Goal: Information Seeking & Learning: Check status

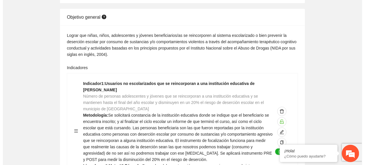
scroll to position [616, 0]
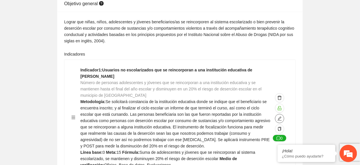
click at [279, 117] on icon "edit" at bounding box center [279, 119] width 4 height 4
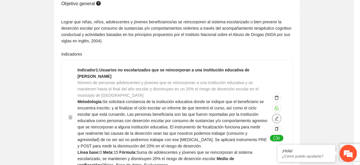
type textarea "*"
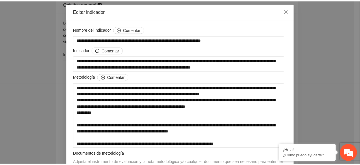
scroll to position [0, 0]
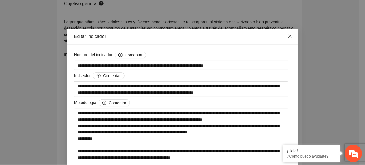
click at [283, 37] on span "Close" at bounding box center [291, 37] width 16 height 16
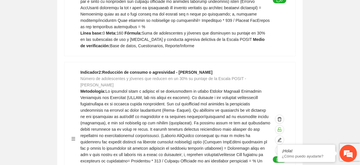
scroll to position [752, 0]
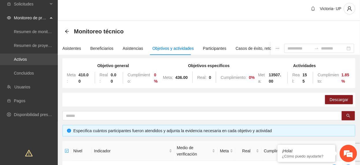
click at [27, 61] on link "Activos" at bounding box center [20, 59] width 13 height 5
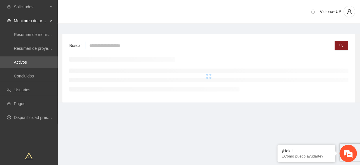
click at [182, 44] on input "text" at bounding box center [210, 45] width 249 height 9
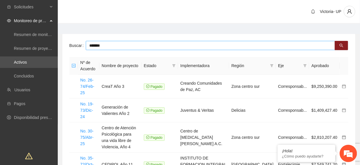
type input "*******"
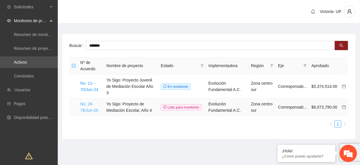
click at [91, 104] on link "No. 26-76/Jun-25" at bounding box center [89, 107] width 18 height 11
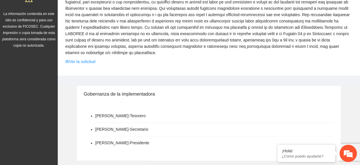
scroll to position [154, 0]
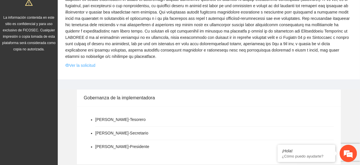
click at [92, 62] on link "Ver la solicitud" at bounding box center [80, 65] width 30 height 6
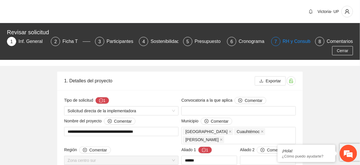
click at [285, 43] on div "RH y Consultores" at bounding box center [303, 41] width 41 height 9
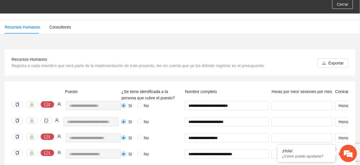
scroll to position [77, 0]
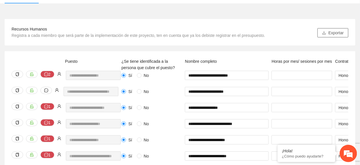
click at [335, 33] on span "Exportar" at bounding box center [335, 33] width 15 height 6
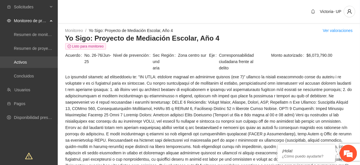
click at [24, 65] on link "Activos" at bounding box center [20, 62] width 13 height 5
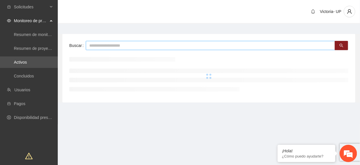
click at [109, 45] on input "text" at bounding box center [210, 45] width 249 height 9
type input "***"
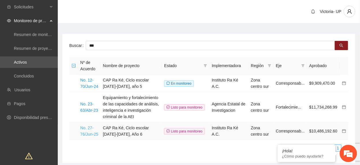
click at [89, 136] on link "No. 27-76/Jun-25" at bounding box center [89, 131] width 18 height 11
click at [89, 137] on link "No. 27-76/Jun-25" at bounding box center [89, 131] width 18 height 11
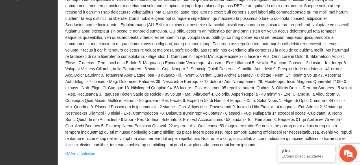
scroll to position [231, 0]
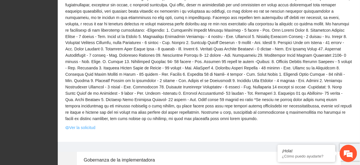
click at [85, 125] on link "Ver la solicitud" at bounding box center [80, 128] width 30 height 6
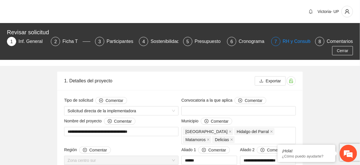
click at [302, 41] on div "RH y Consultores" at bounding box center [303, 41] width 41 height 9
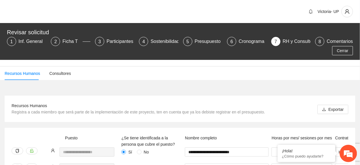
scroll to position [77, 0]
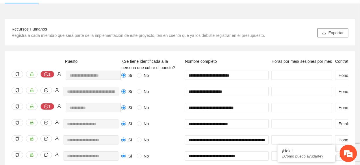
click at [329, 36] on span "Exportar" at bounding box center [335, 33] width 15 height 6
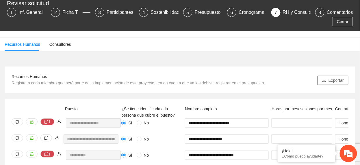
scroll to position [0, 0]
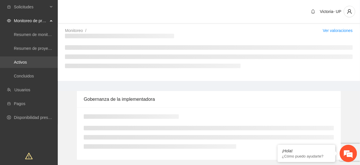
click at [23, 63] on link "Activos" at bounding box center [20, 62] width 13 height 5
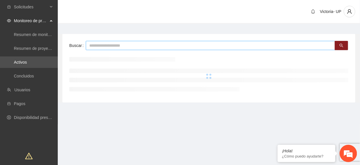
click at [154, 42] on input "text" at bounding box center [210, 45] width 249 height 9
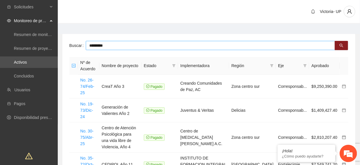
type input "*********"
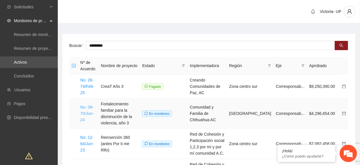
click at [90, 116] on link "No. 09-70/Jun-24" at bounding box center [87, 113] width 14 height 17
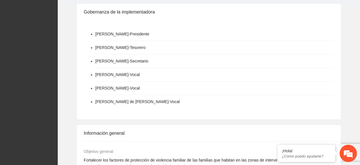
scroll to position [231, 0]
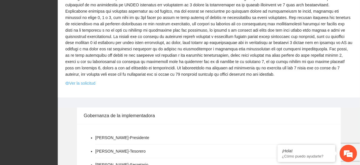
click at [82, 81] on link "Ver la solicitud" at bounding box center [80, 84] width 30 height 6
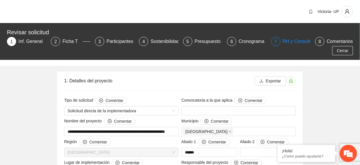
click at [290, 41] on div "RH y Consultores" at bounding box center [303, 41] width 41 height 9
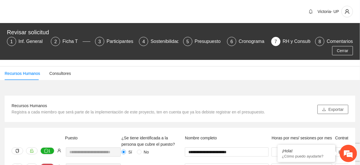
click at [338, 111] on span "Exportar" at bounding box center [335, 110] width 15 height 6
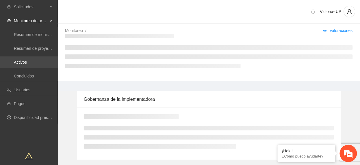
click at [25, 60] on link "Activos" at bounding box center [20, 62] width 13 height 5
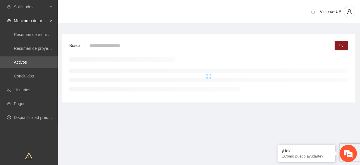
click at [116, 47] on input "text" at bounding box center [210, 45] width 249 height 9
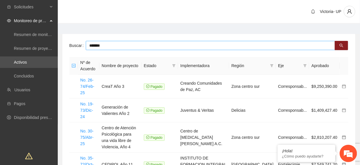
type input "*******"
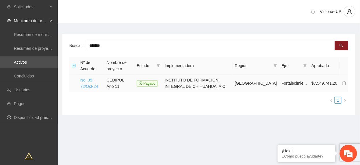
click at [83, 88] on link "No. 35-72/Oct-24" at bounding box center [89, 83] width 18 height 11
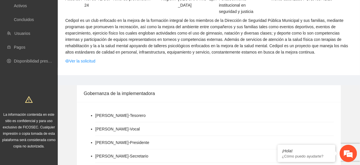
scroll to position [38, 0]
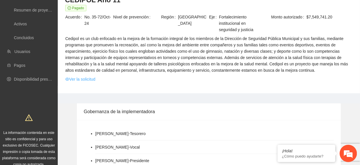
click at [86, 81] on link "Ver la solicitud" at bounding box center [80, 79] width 30 height 6
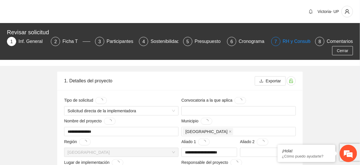
click at [292, 42] on div "RH y Consultores" at bounding box center [303, 41] width 41 height 9
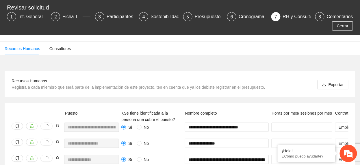
scroll to position [38, 0]
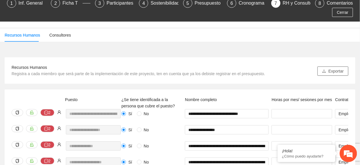
click at [320, 72] on button "Exportar" at bounding box center [332, 71] width 31 height 9
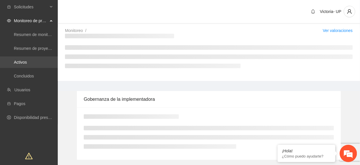
click at [14, 60] on link "Activos" at bounding box center [20, 62] width 13 height 5
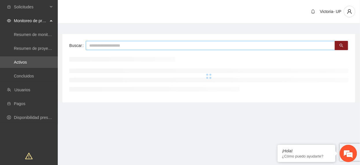
click at [156, 48] on input "text" at bounding box center [210, 45] width 249 height 9
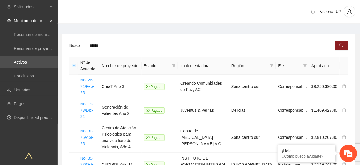
type input "******"
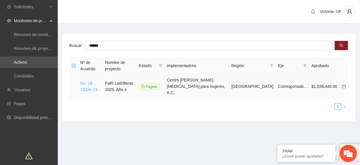
click at [92, 81] on link "No. 18-73/Dic-24" at bounding box center [88, 86] width 17 height 11
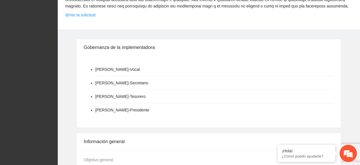
scroll to position [154, 0]
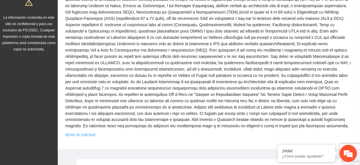
click at [74, 132] on link "Ver la solicitud" at bounding box center [80, 135] width 30 height 6
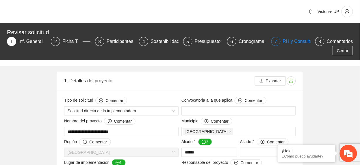
click at [302, 41] on div "RH y Consultores" at bounding box center [303, 41] width 41 height 9
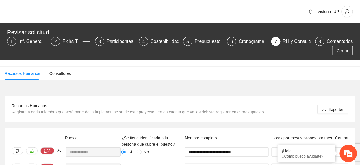
click at [248, 109] on div "Recursos Humanos Registra a cada miembro que será parte de la implementación de…" at bounding box center [138, 109] width 253 height 13
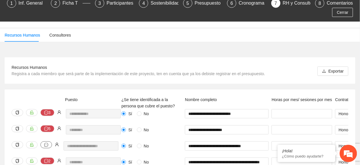
scroll to position [77, 0]
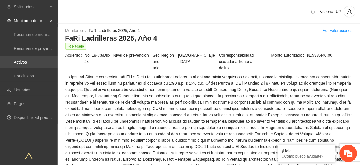
click at [27, 60] on link "Activos" at bounding box center [20, 62] width 13 height 5
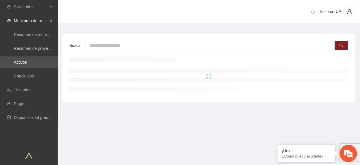
click at [111, 45] on input "text" at bounding box center [210, 45] width 249 height 9
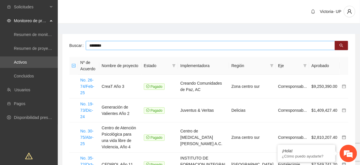
type input "********"
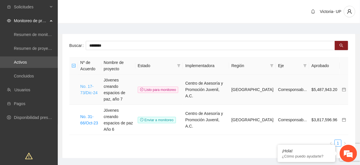
click at [89, 87] on link "No. 17-73/Dic-24" at bounding box center [88, 89] width 17 height 11
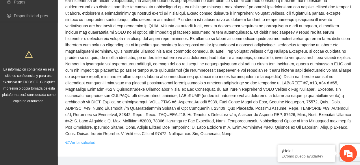
scroll to position [115, 0]
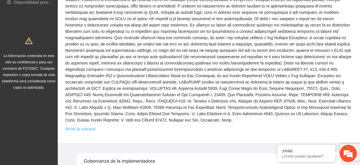
click at [92, 126] on link "Ver la solicitud" at bounding box center [80, 129] width 30 height 6
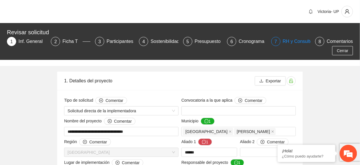
click at [299, 42] on div "RH y Consultores" at bounding box center [303, 41] width 41 height 9
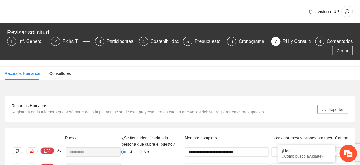
click at [331, 112] on span "Exportar" at bounding box center [335, 110] width 15 height 6
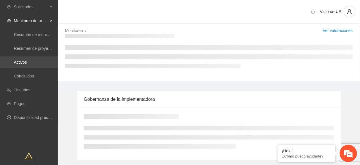
click at [27, 60] on link "Activos" at bounding box center [20, 62] width 13 height 5
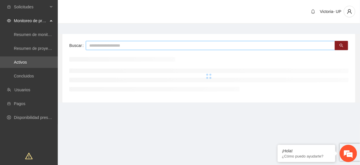
click at [163, 48] on input "text" at bounding box center [210, 45] width 249 height 9
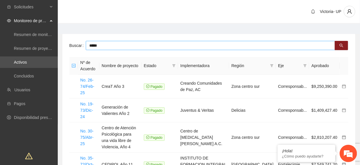
type input "*****"
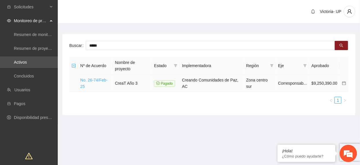
click at [102, 80] on link "No. 26-74/Feb-25" at bounding box center [93, 83] width 27 height 11
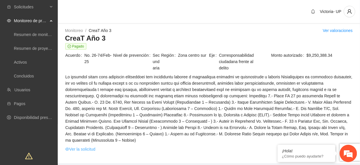
click at [89, 146] on link "Ver la solicitud" at bounding box center [80, 149] width 30 height 6
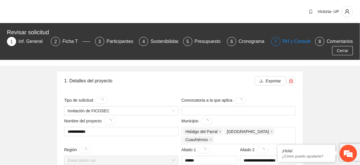
click at [295, 40] on div "RH y Consultores" at bounding box center [303, 41] width 41 height 9
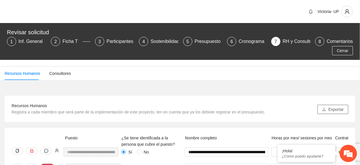
click at [333, 108] on span "Exportar" at bounding box center [335, 110] width 15 height 6
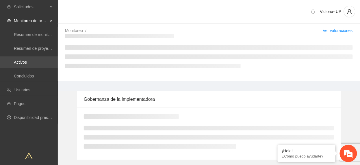
click at [19, 60] on link "Activos" at bounding box center [20, 62] width 13 height 5
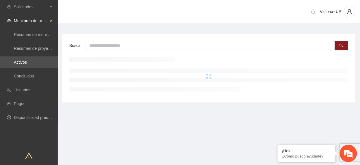
click at [103, 45] on input "text" at bounding box center [210, 45] width 249 height 9
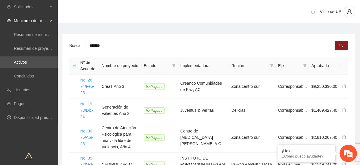
type input "*******"
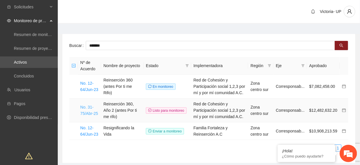
click at [94, 113] on link "No. 31-75/Abr-25" at bounding box center [89, 110] width 18 height 11
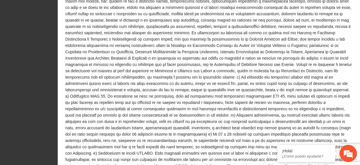
scroll to position [731, 0]
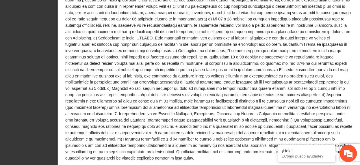
click at [87, 165] on link "Ver la solicitud" at bounding box center [80, 168] width 30 height 6
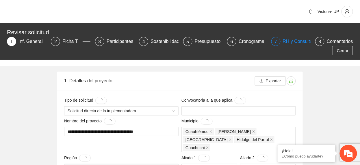
click at [289, 41] on div "RH y Consultores" at bounding box center [303, 41] width 41 height 9
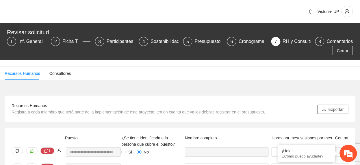
click at [337, 109] on span "Exportar" at bounding box center [335, 110] width 15 height 6
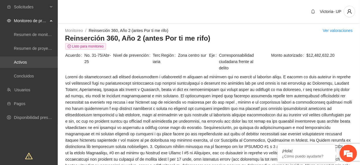
click at [23, 65] on link "Activos" at bounding box center [20, 62] width 13 height 5
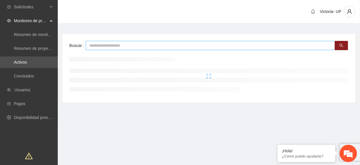
click at [194, 47] on input "text" at bounding box center [210, 45] width 249 height 9
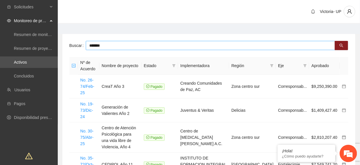
type input "*******"
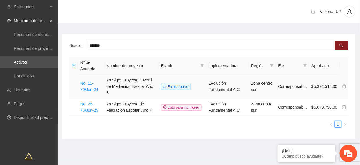
click at [343, 85] on icon "calendar" at bounding box center [344, 87] width 4 height 4
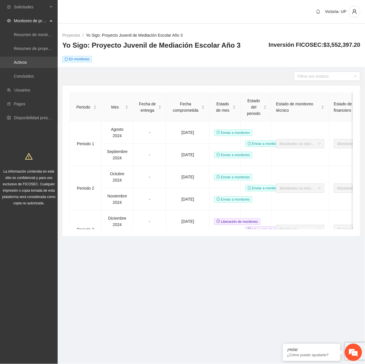
click at [27, 60] on link "Activos" at bounding box center [20, 62] width 13 height 5
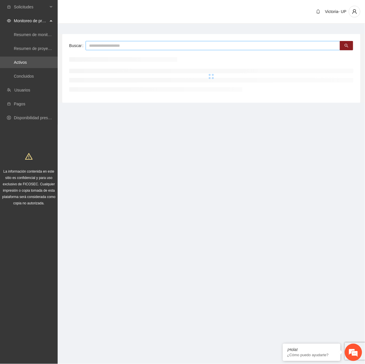
click at [122, 45] on input "text" at bounding box center [213, 45] width 255 height 9
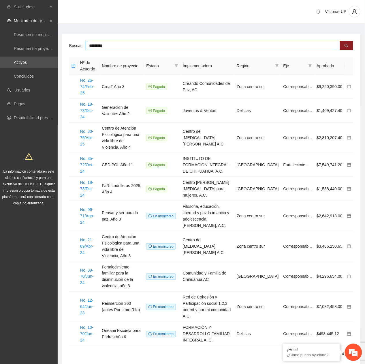
type input "*********"
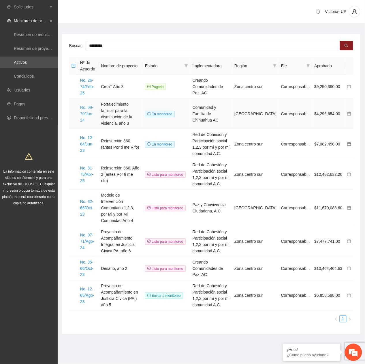
click at [84, 106] on link "No. 09-70/Jun-24" at bounding box center [87, 113] width 14 height 17
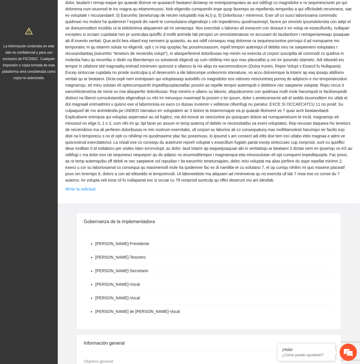
scroll to position [154, 0]
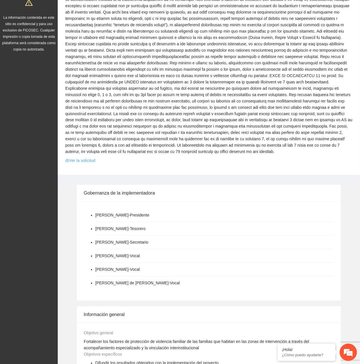
click at [85, 158] on link "Ver la solicitud" at bounding box center [80, 161] width 30 height 6
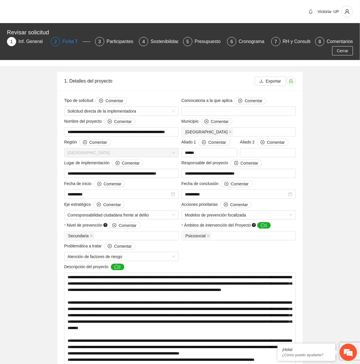
click at [62, 40] on div "Ficha T" at bounding box center [72, 41] width 20 height 9
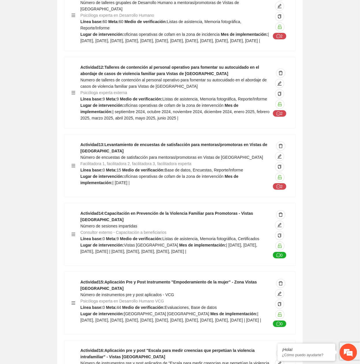
scroll to position [3003, 0]
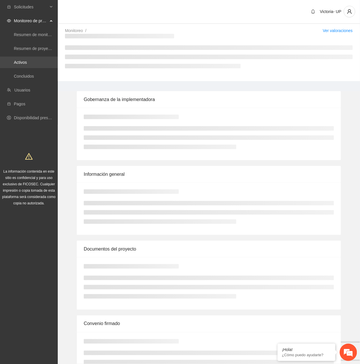
click at [27, 60] on link "Activos" at bounding box center [20, 62] width 13 height 5
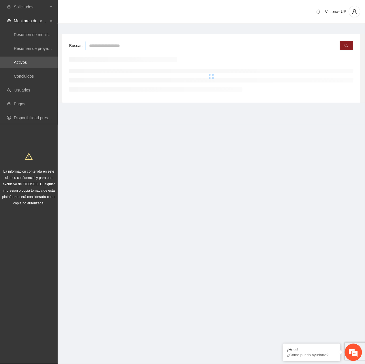
click at [113, 49] on input "text" at bounding box center [213, 45] width 255 height 9
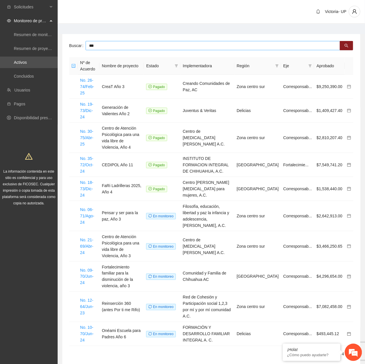
type input "***"
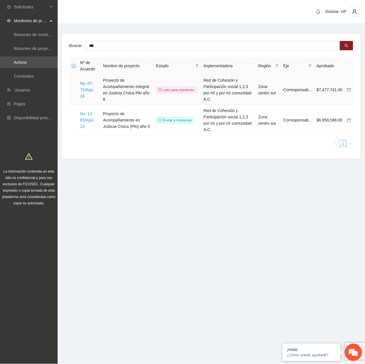
click at [348, 88] on icon "calendar" at bounding box center [350, 90] width 4 height 4
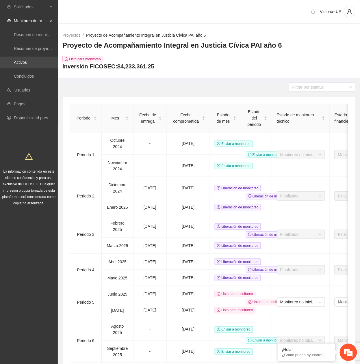
drag, startPoint x: 33, startPoint y: 62, endPoint x: 36, endPoint y: 61, distance: 2.9
click at [27, 62] on link "Activos" at bounding box center [20, 62] width 13 height 5
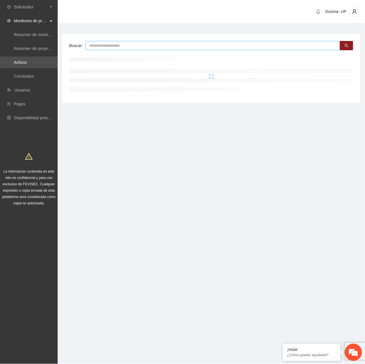
click at [116, 45] on input "text" at bounding box center [213, 45] width 255 height 9
type input "*****"
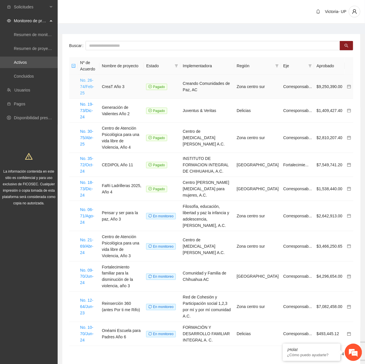
click at [94, 85] on link "No. 26-74/Feb-25" at bounding box center [87, 86] width 14 height 17
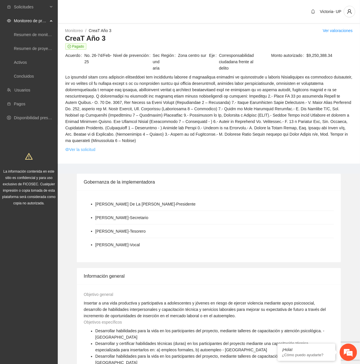
click at [90, 146] on link "Ver la solicitud" at bounding box center [80, 149] width 30 height 6
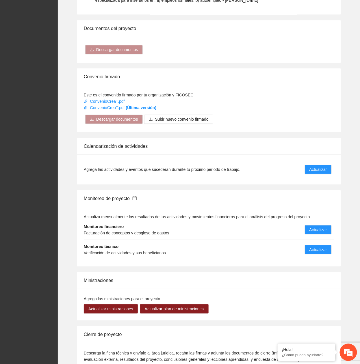
scroll to position [423, 0]
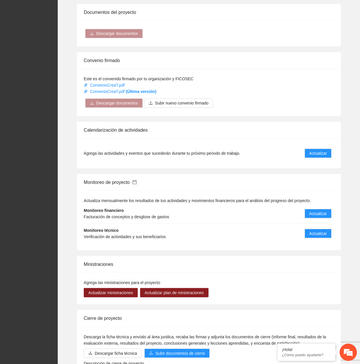
click at [133, 180] on link at bounding box center [133, 182] width 7 height 5
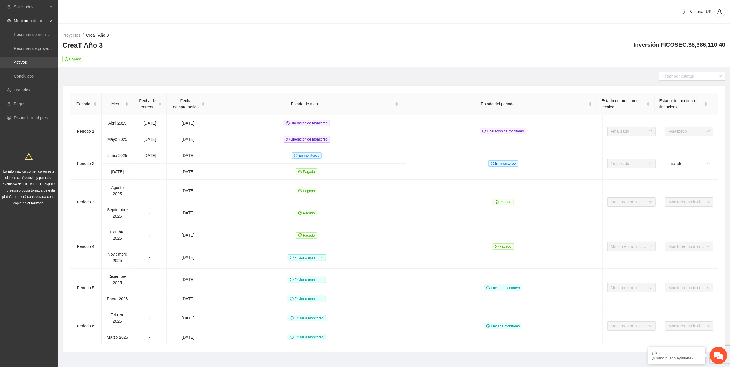
click at [21, 61] on link "Activos" at bounding box center [20, 62] width 13 height 5
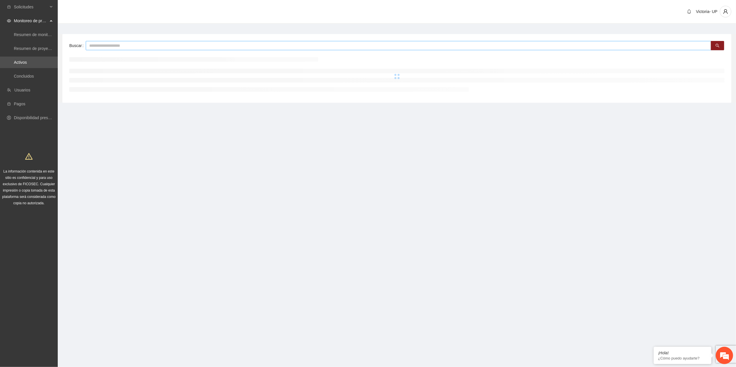
click at [151, 47] on input "text" at bounding box center [398, 45] width 625 height 9
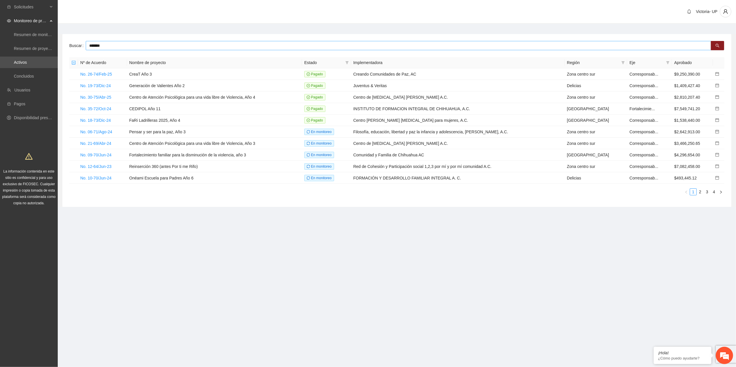
type input "*******"
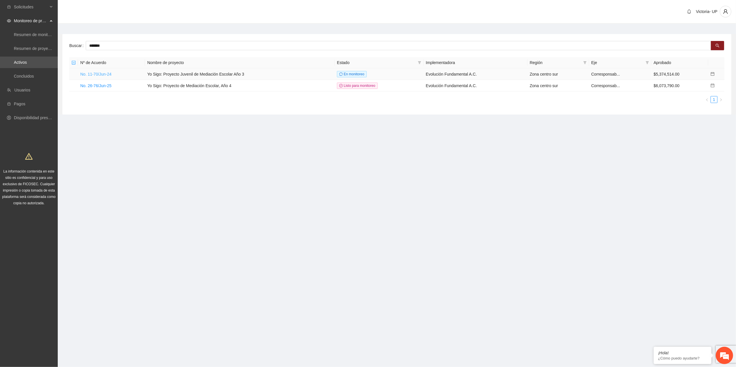
click at [104, 74] on link "No. 11-70/Jun-24" at bounding box center [95, 74] width 31 height 5
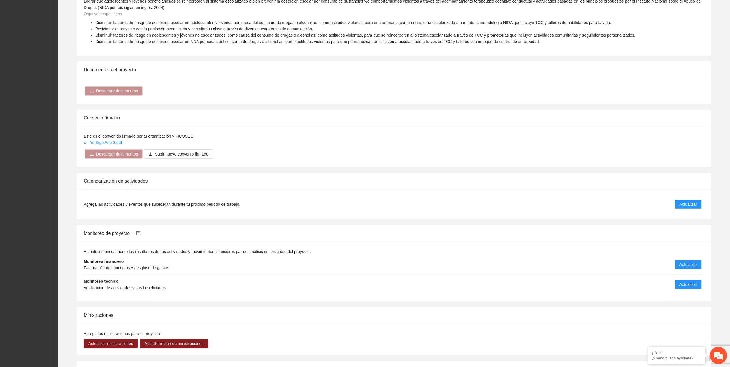
scroll to position [269, 0]
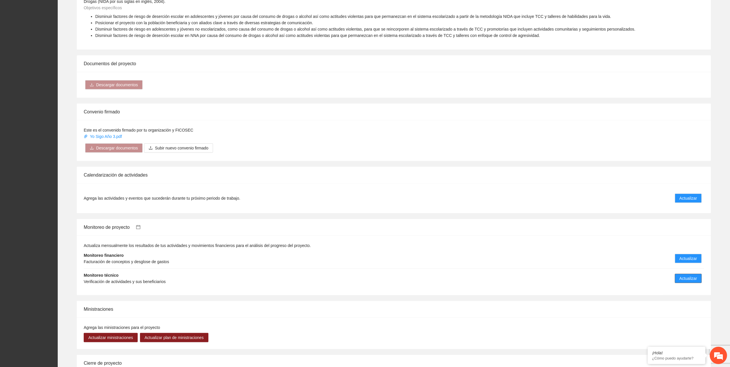
click at [365, 281] on span "Actualizar" at bounding box center [688, 278] width 18 height 6
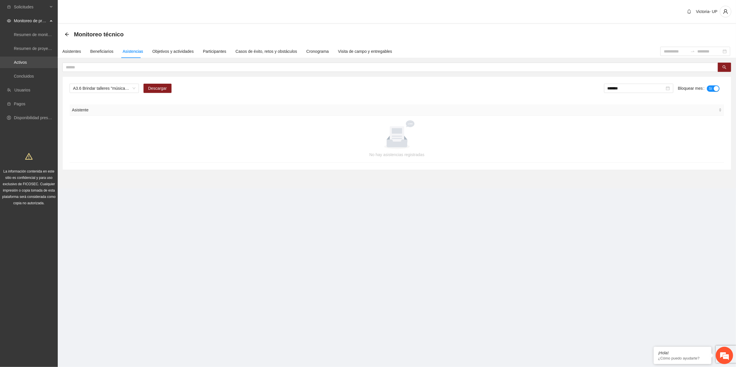
click at [27, 62] on link "Activos" at bounding box center [20, 62] width 13 height 5
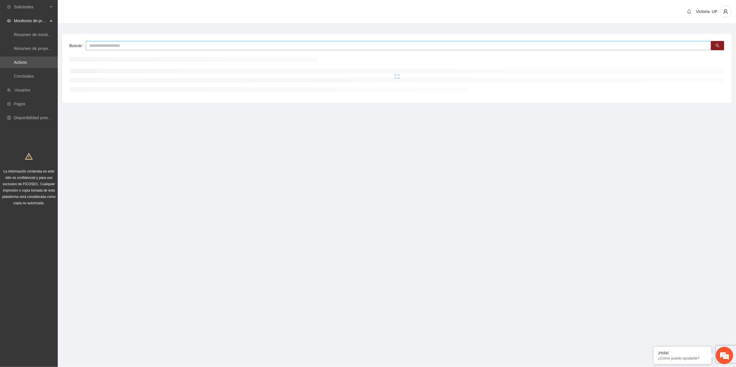
click at [176, 46] on input "text" at bounding box center [398, 45] width 625 height 9
type input "*"
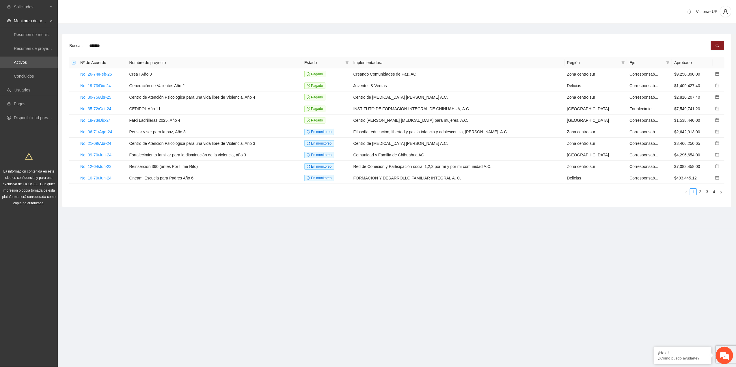
type input "*******"
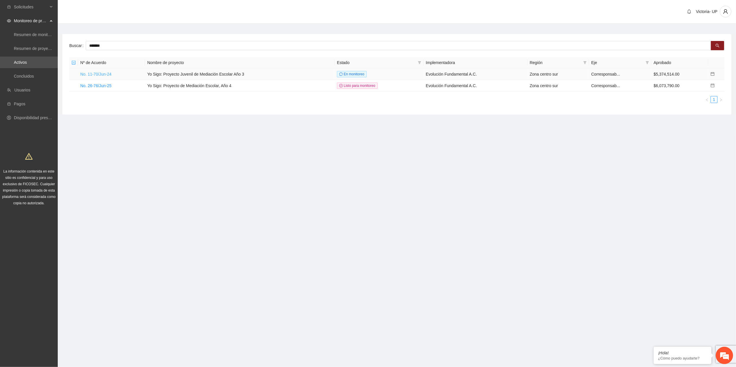
drag, startPoint x: 100, startPoint y: 76, endPoint x: 102, endPoint y: 72, distance: 5.0
click at [99, 76] on link "No. 11-70/Jun-24" at bounding box center [95, 74] width 31 height 5
